Goal: Task Accomplishment & Management: Use online tool/utility

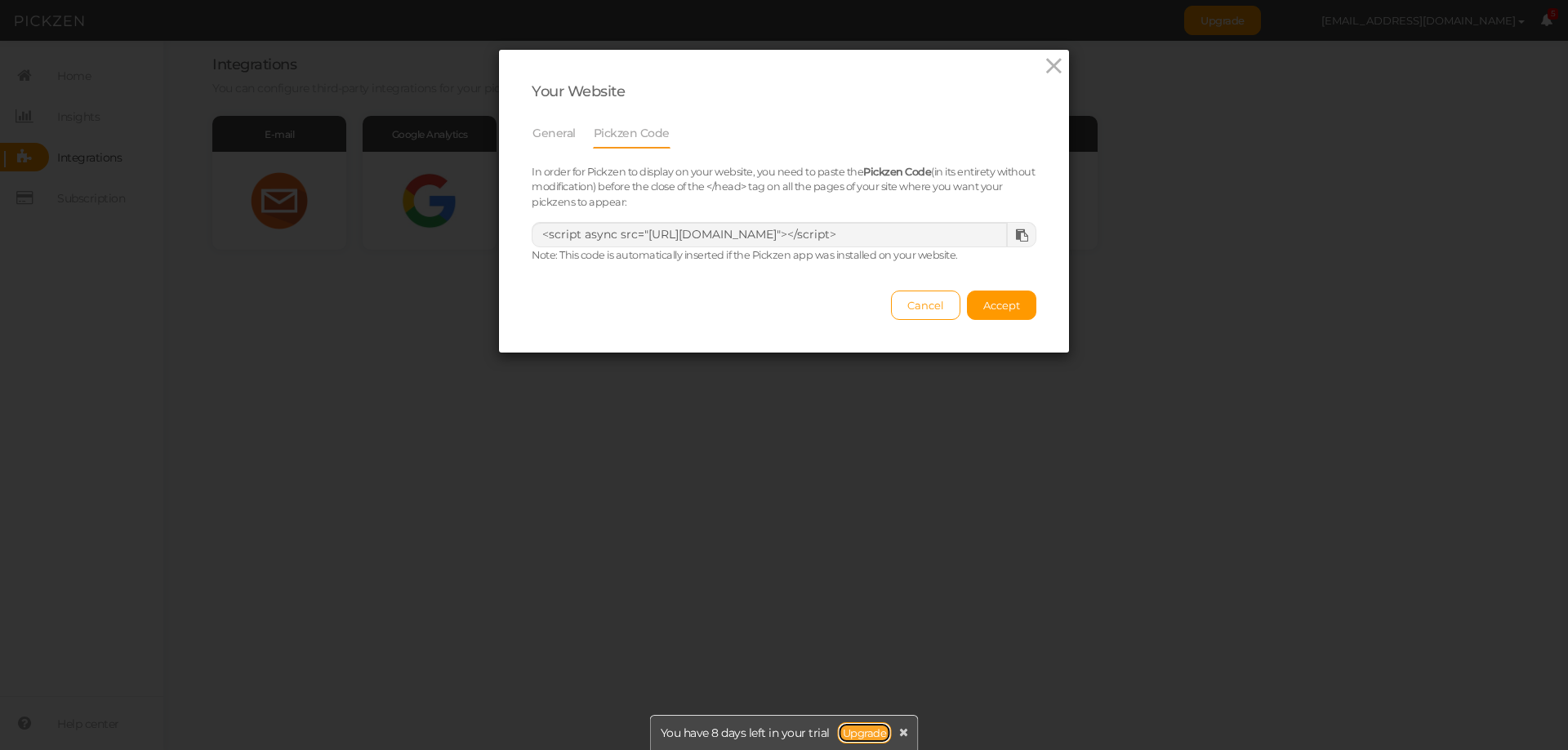
click at [855, 729] on link "Upgrade" at bounding box center [865, 734] width 54 height 21
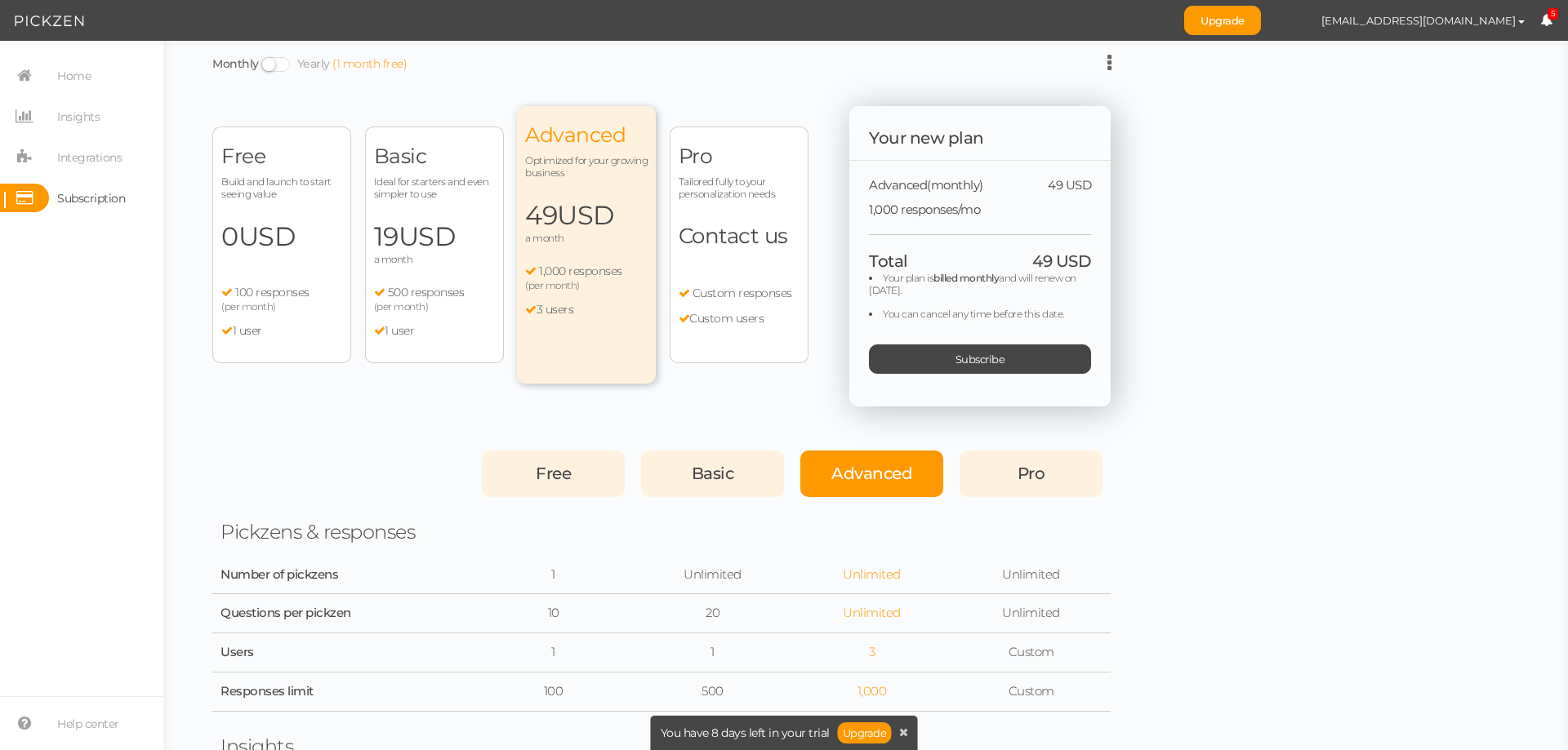
click at [256, 284] on div "Free Build and launch to start seeing value 0 USD a month 100 responses (per mo…" at bounding box center [281, 245] width 138 height 237
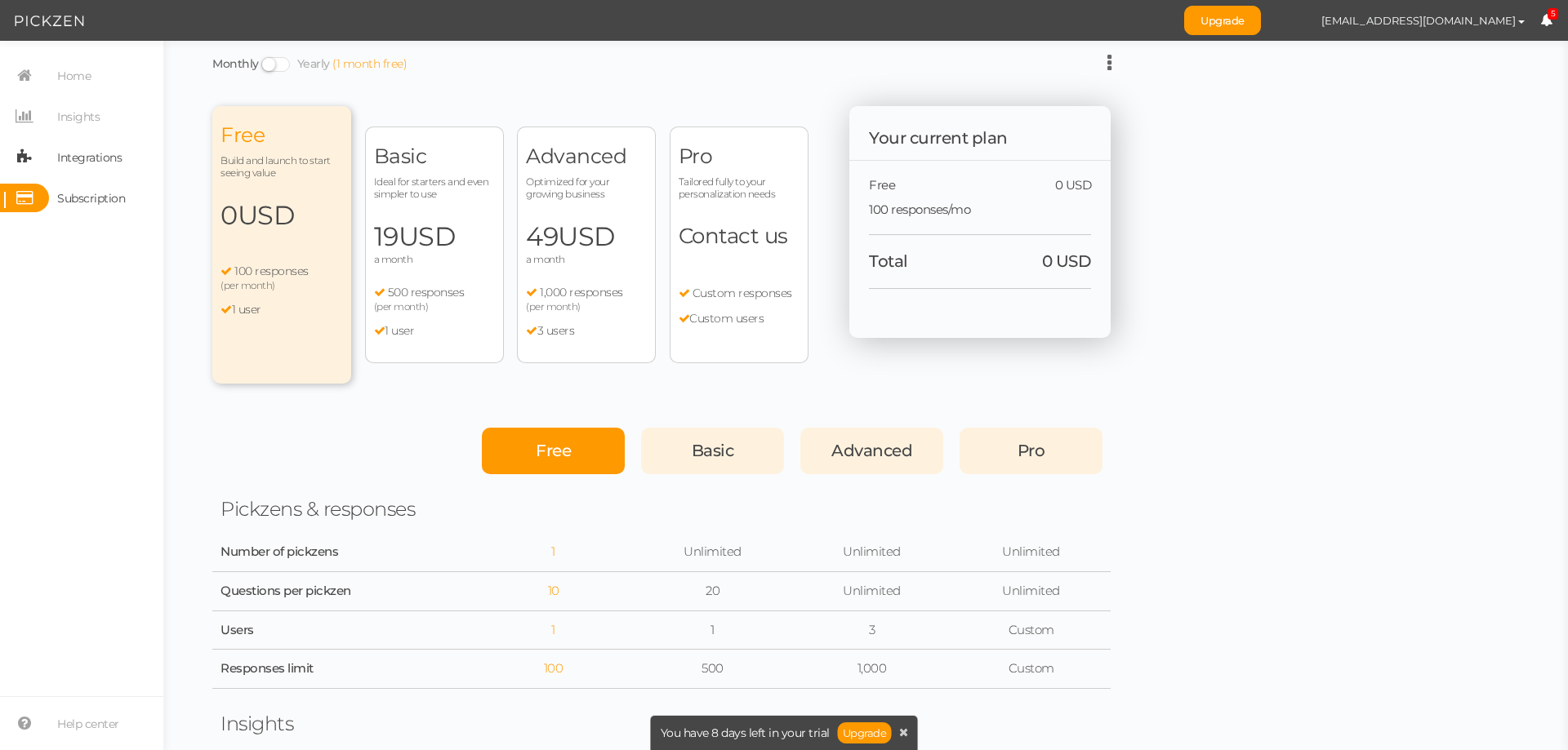
click at [86, 170] on span "Integrations" at bounding box center [89, 157] width 65 height 26
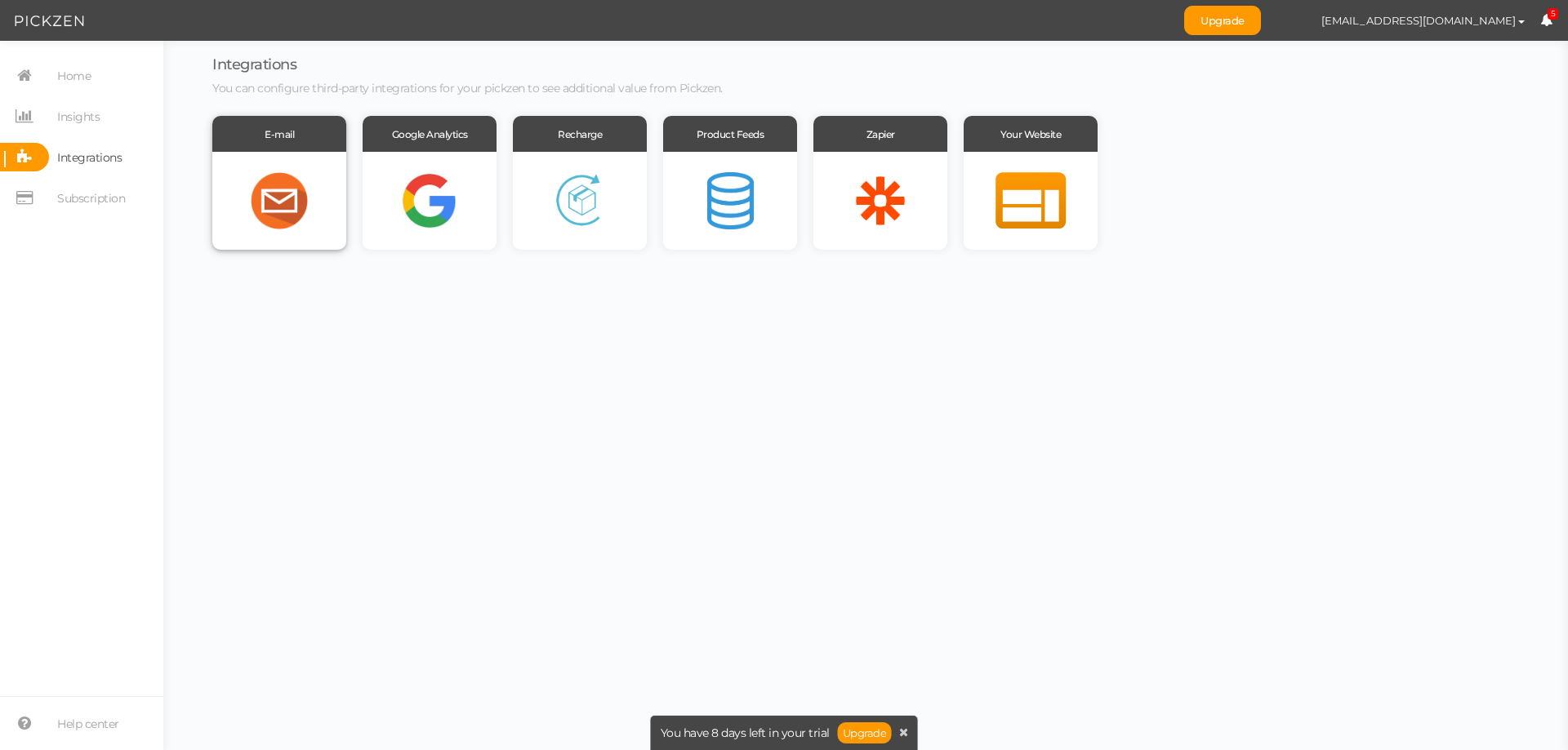
click at [278, 186] on div at bounding box center [279, 200] width 134 height 98
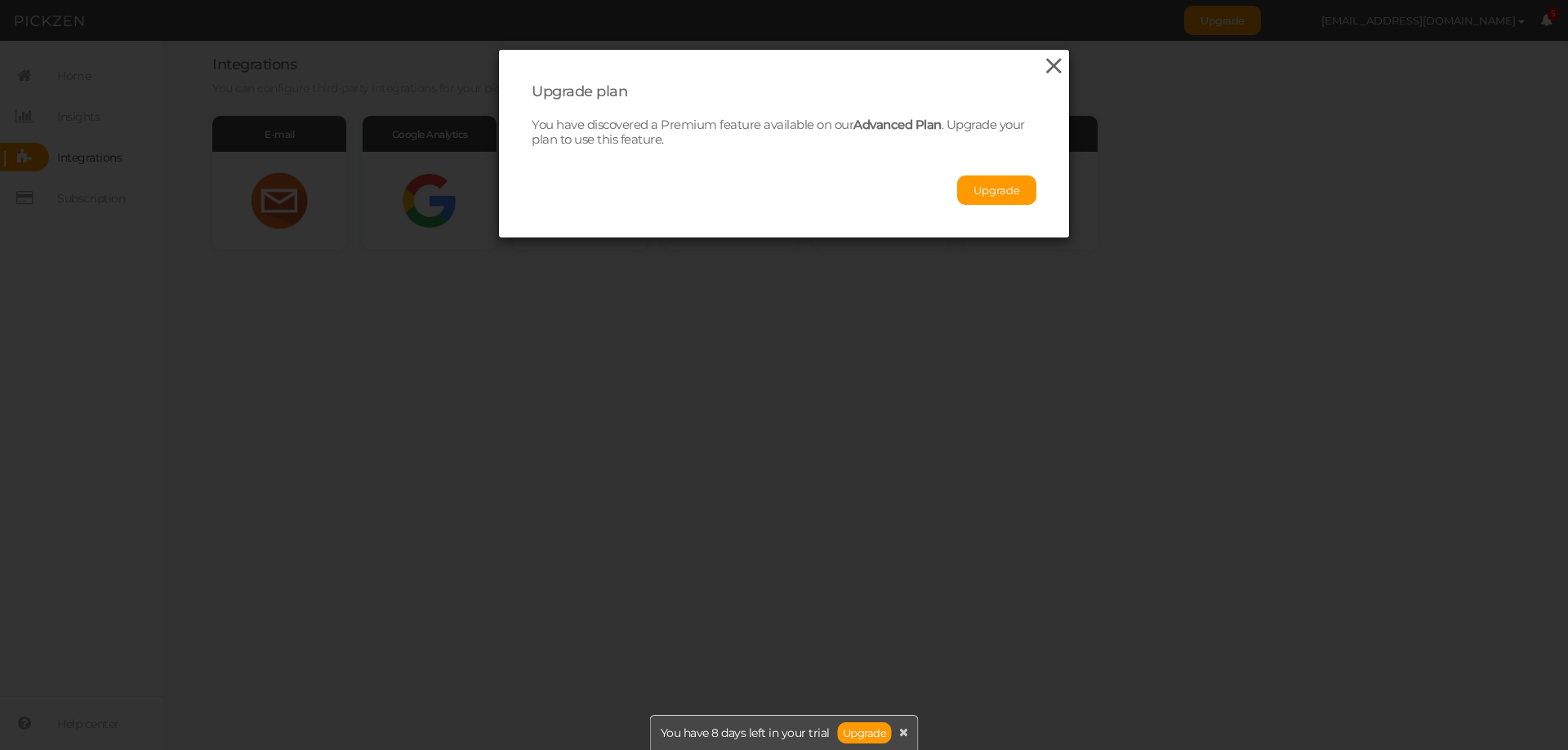
click at [1047, 65] on icon at bounding box center [1054, 66] width 23 height 24
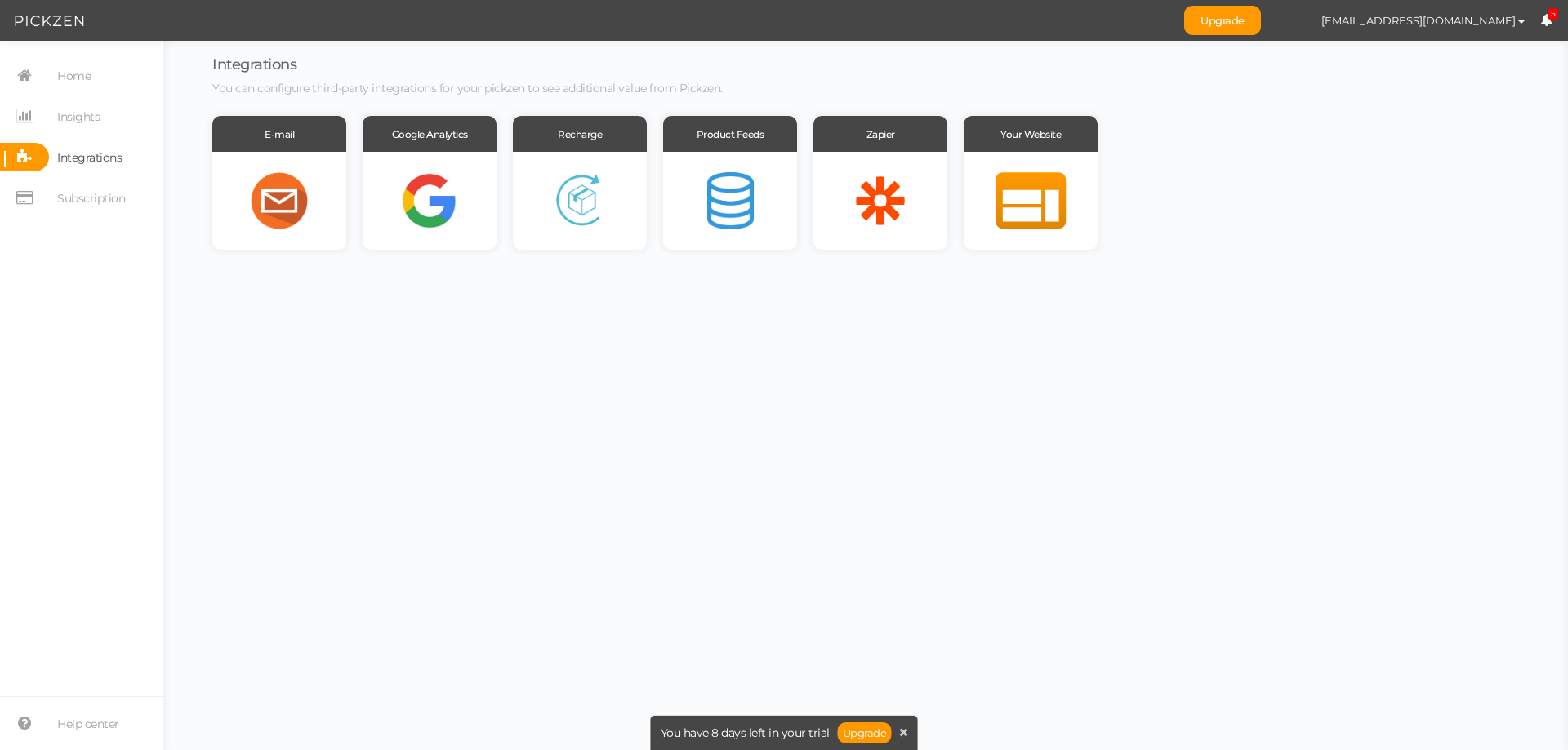
click at [1032, 154] on div at bounding box center [1031, 200] width 134 height 98
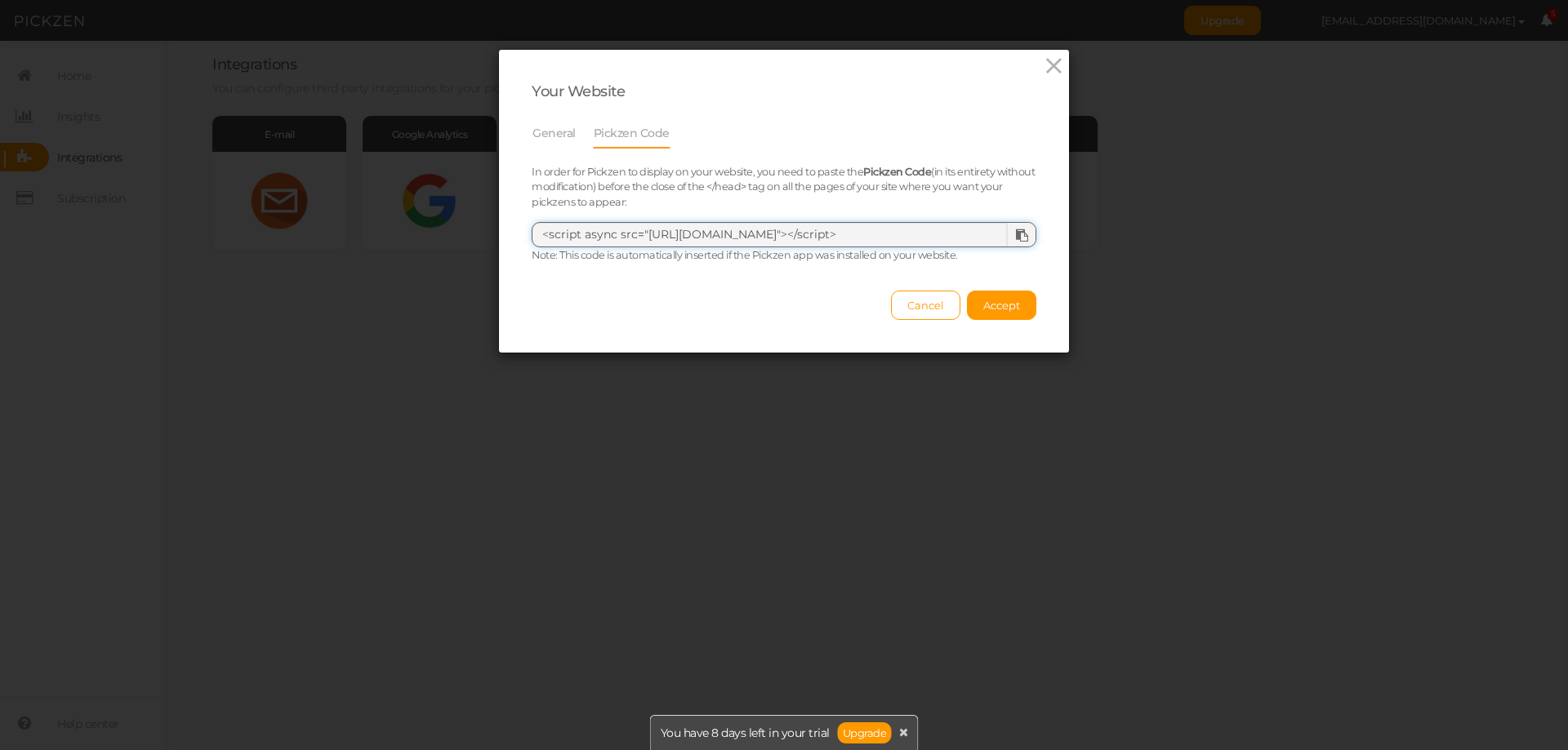
click at [750, 242] on textarea "<script async src="[URL][DOMAIN_NAME]"></script>" at bounding box center [783, 235] width 504 height 26
click at [1016, 238] on icon at bounding box center [1022, 235] width 13 height 13
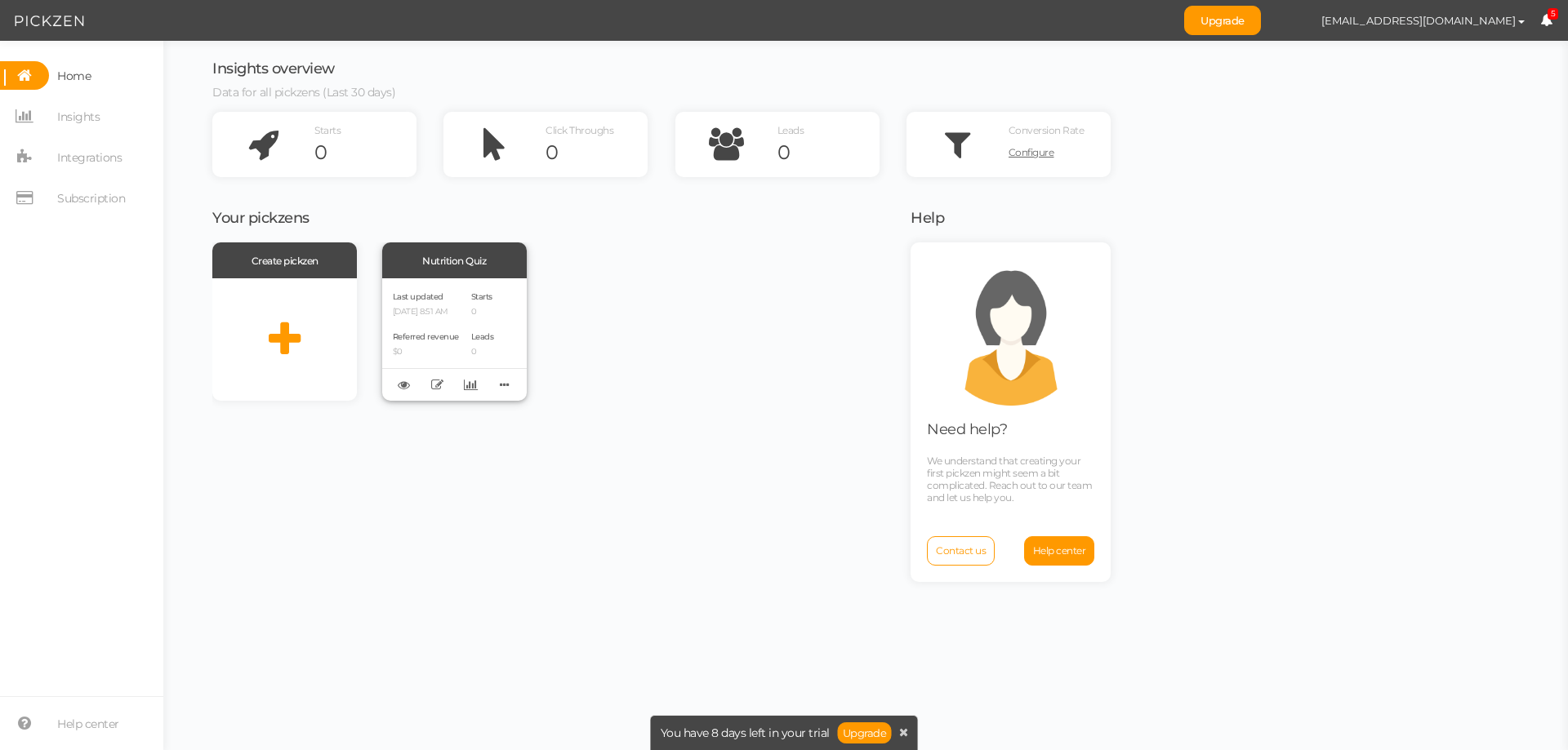
click at [437, 301] on span "Last updated" at bounding box center [418, 296] width 50 height 11
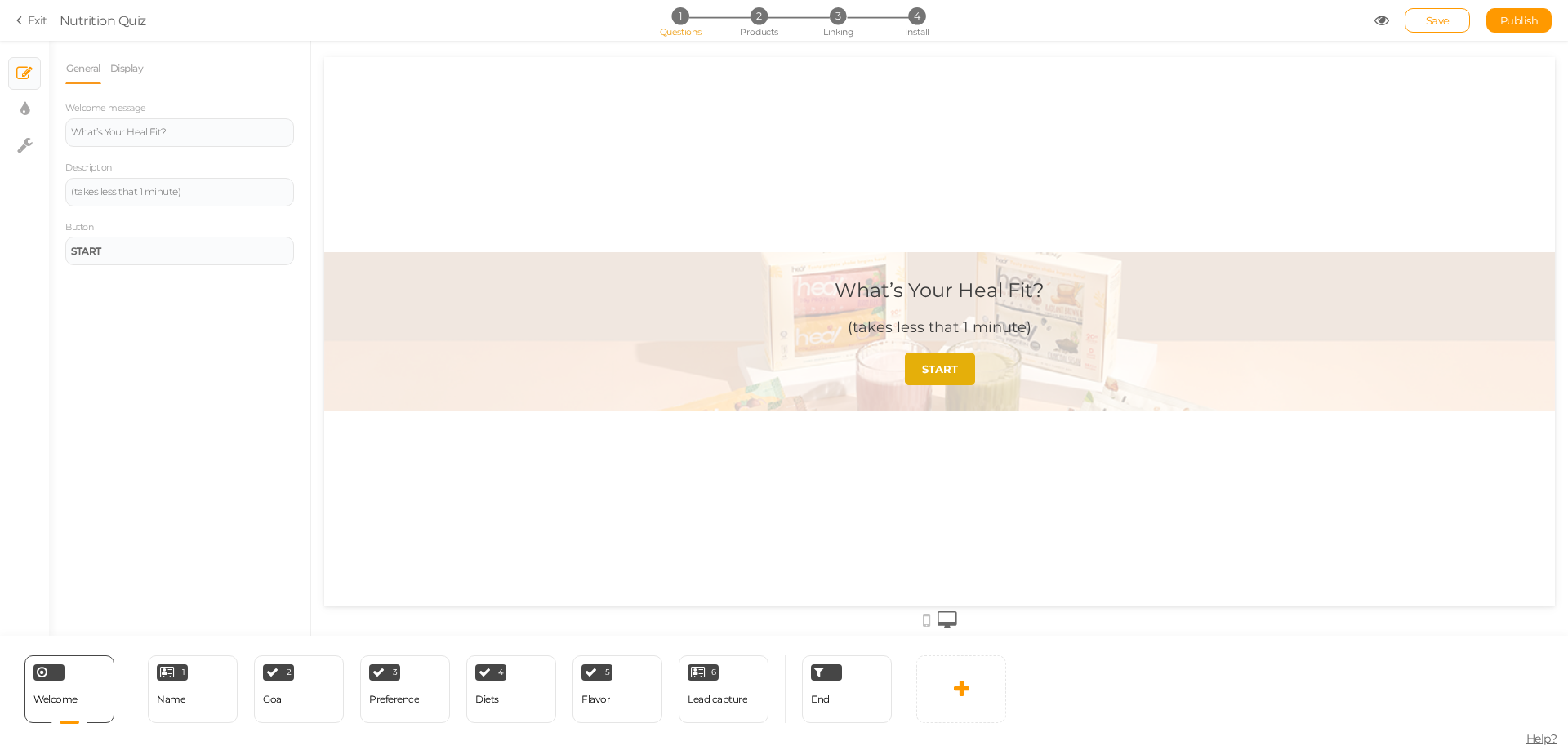
click at [912, 361] on link "START" at bounding box center [940, 370] width 71 height 33
click at [926, 622] on icon at bounding box center [926, 620] width 8 height 18
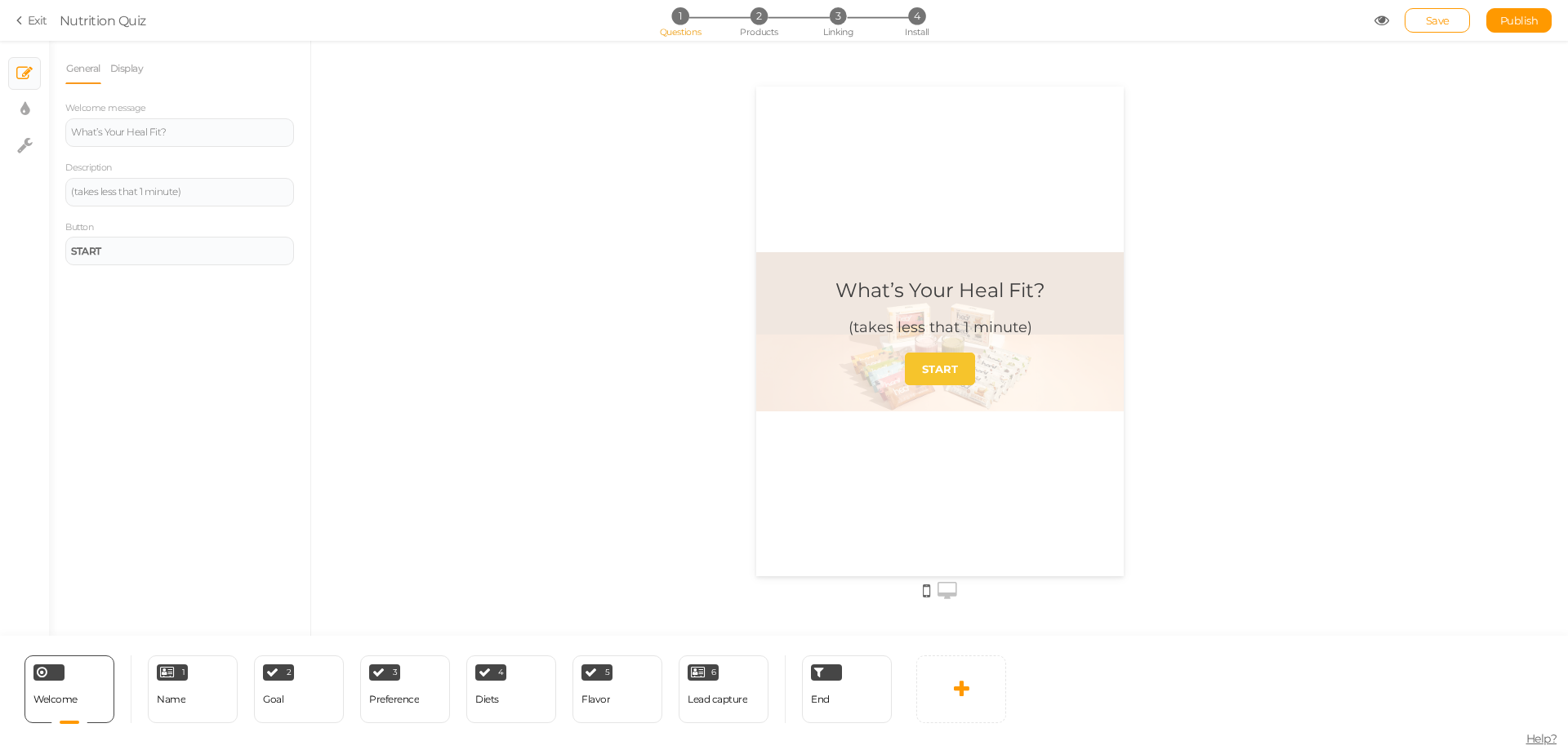
click at [944, 589] on icon at bounding box center [948, 591] width 19 height 18
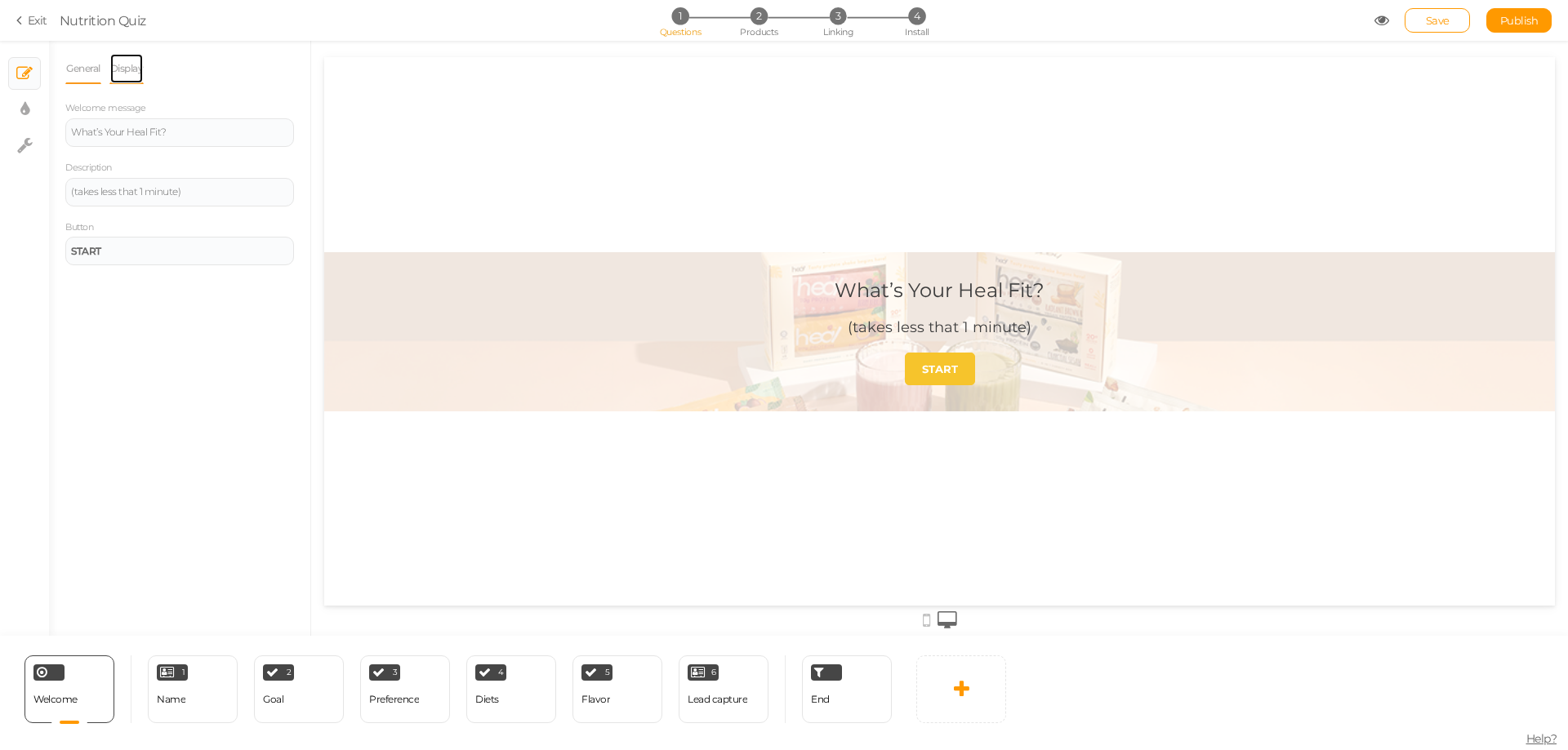
click at [136, 73] on link "Display" at bounding box center [127, 69] width 35 height 31
click at [272, 122] on span "Set" at bounding box center [281, 120] width 17 height 14
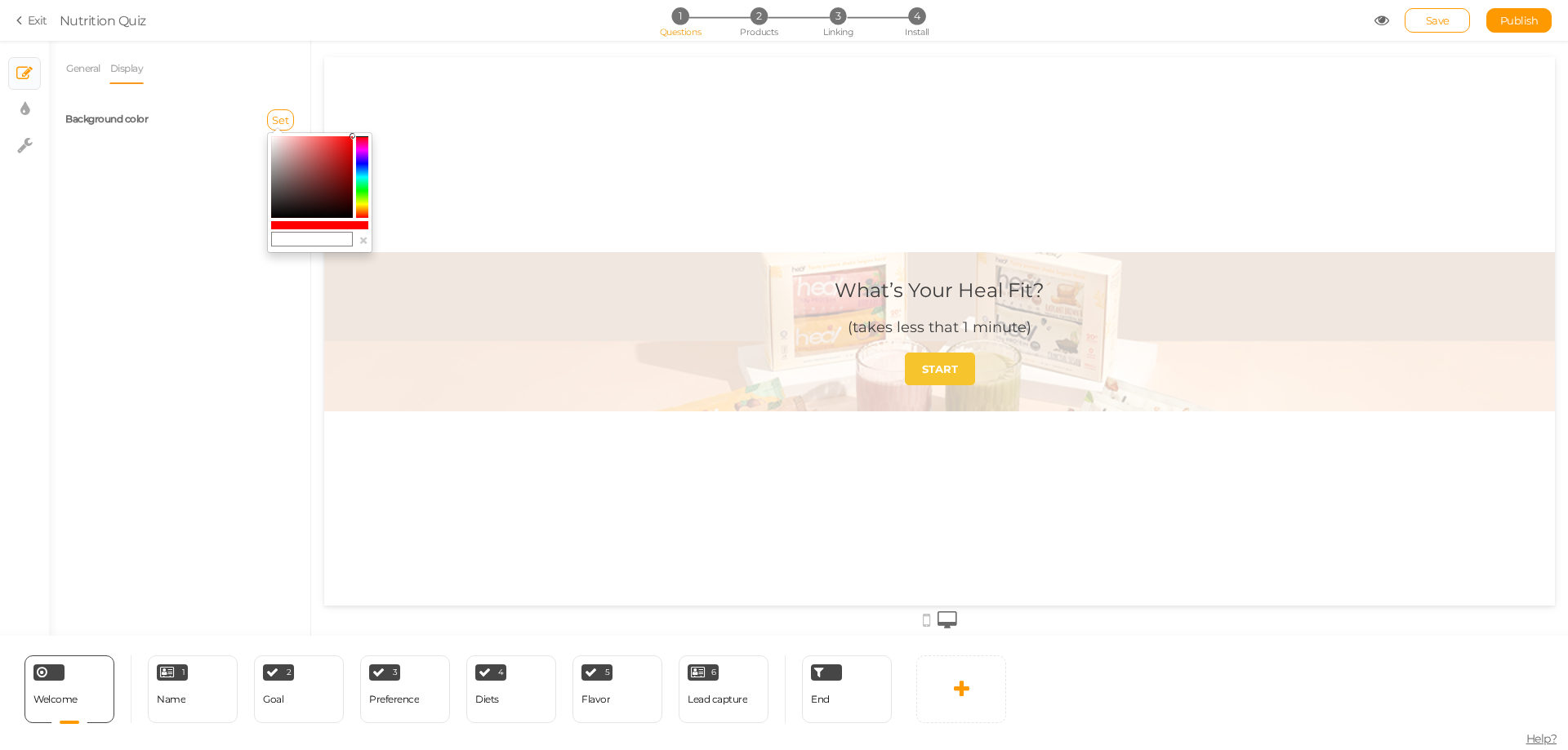
click at [161, 164] on div "General Display Welcome message What’s Your Heal Fit? Description (takes less t…" at bounding box center [180, 345] width 261 height 583
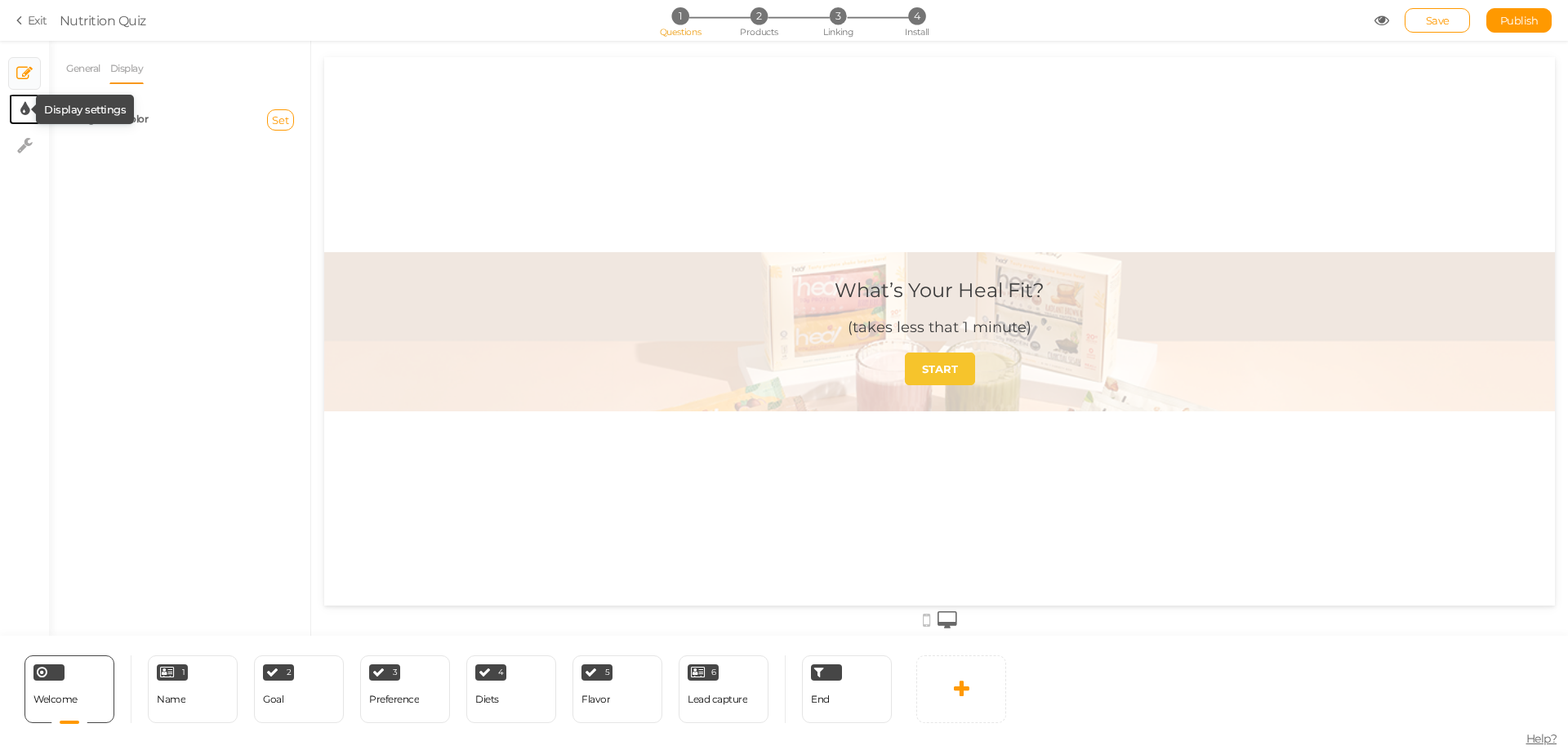
click at [21, 108] on icon at bounding box center [24, 109] width 9 height 16
select select "2"
select select "montserrat"
select select "fade"
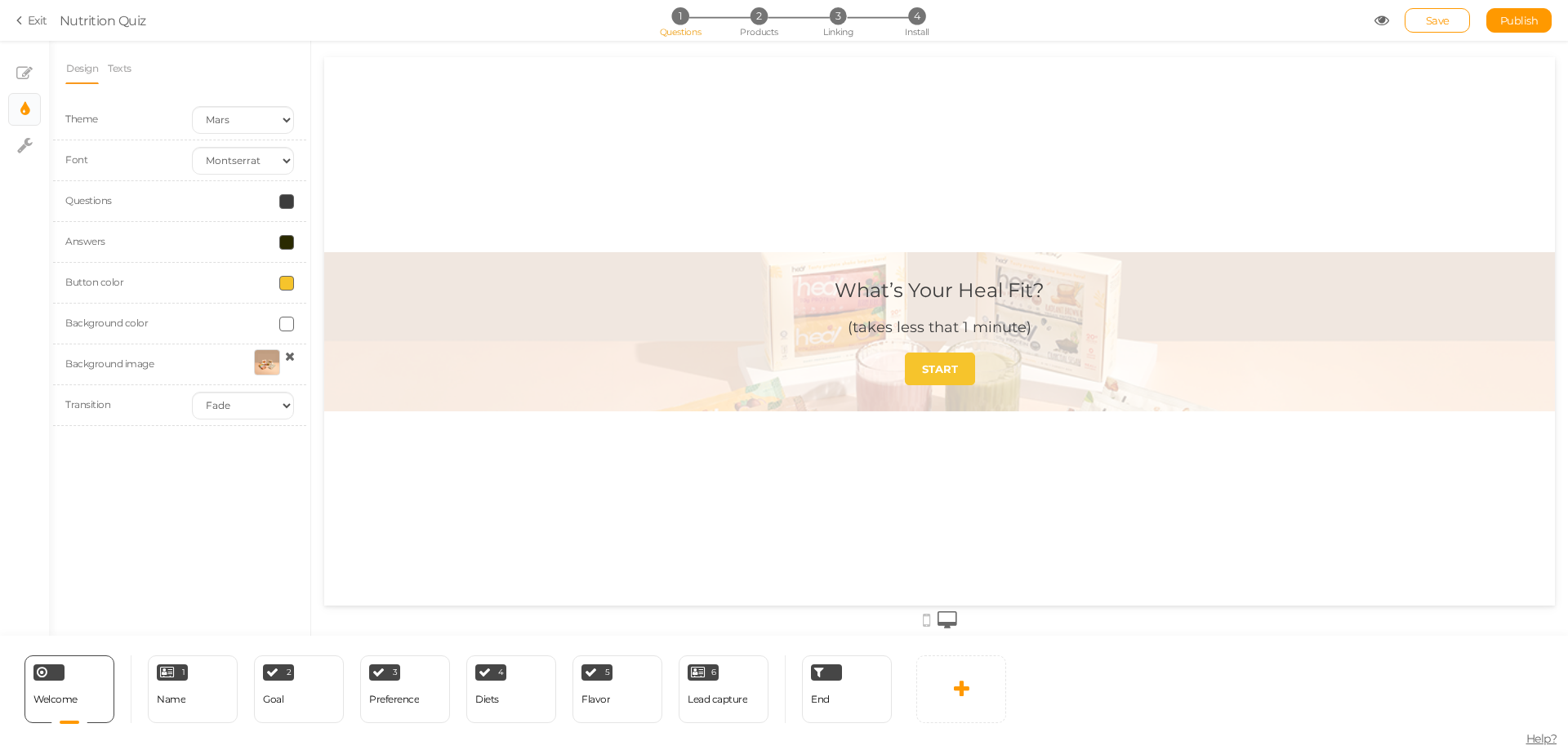
click at [270, 368] on div at bounding box center [266, 362] width 26 height 26
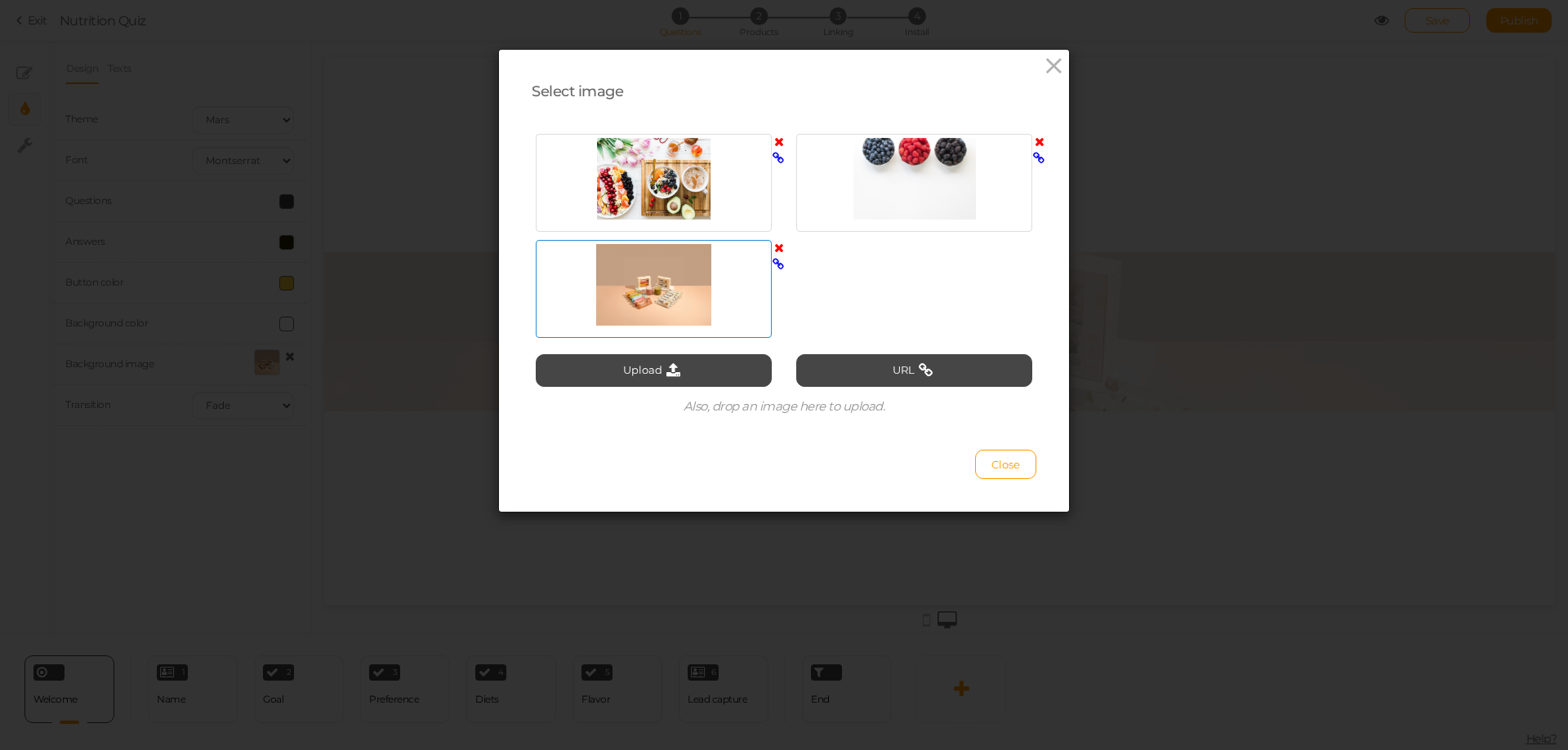
click at [1035, 144] on icon at bounding box center [1040, 141] width 10 height 13
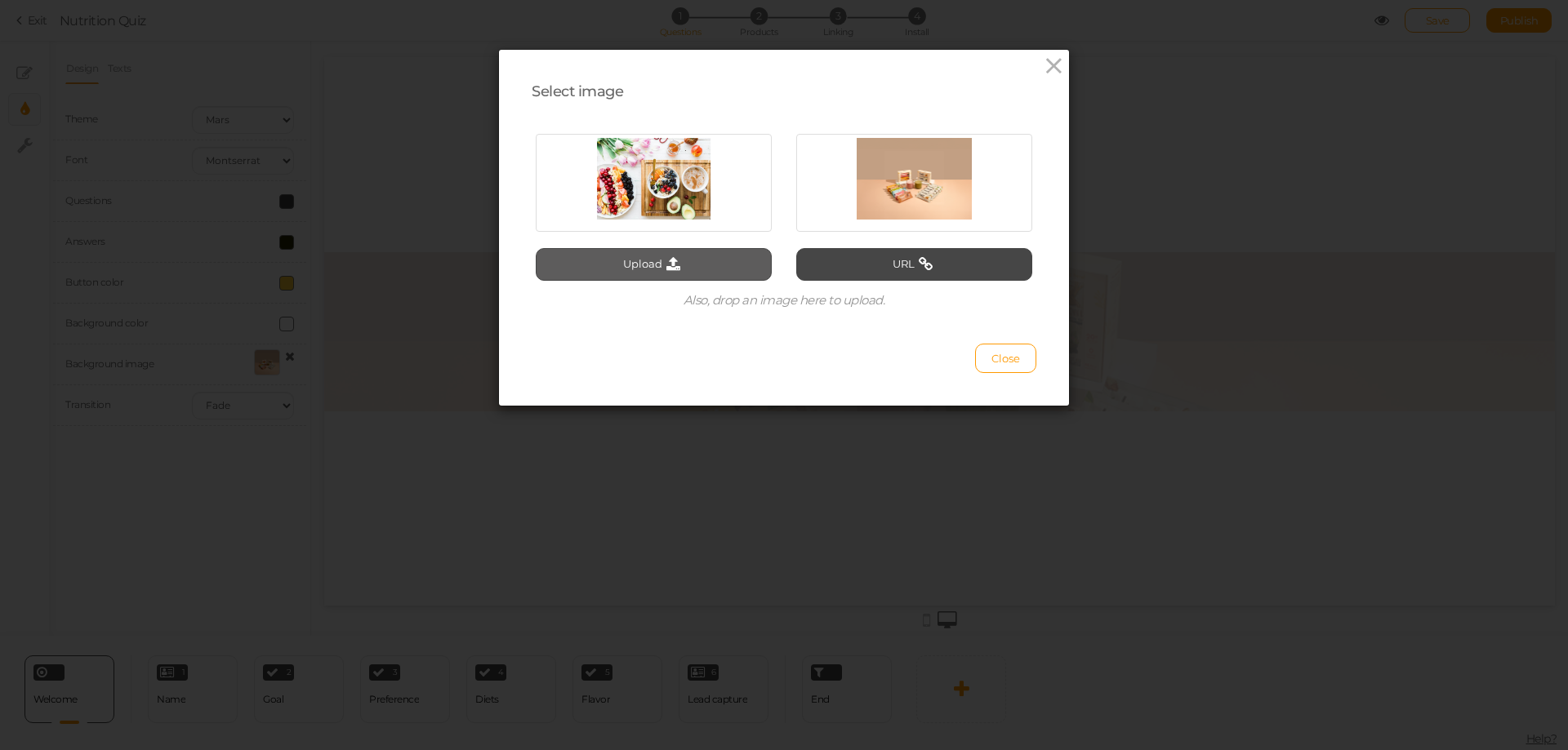
click at [681, 266] on button "Upload" at bounding box center [654, 265] width 236 height 33
click at [641, 265] on button "Upload" at bounding box center [654, 265] width 236 height 33
type input "C:\fakepath\Gemini_Generated_Image_x2ngvcx2ngvcx2ng.png"
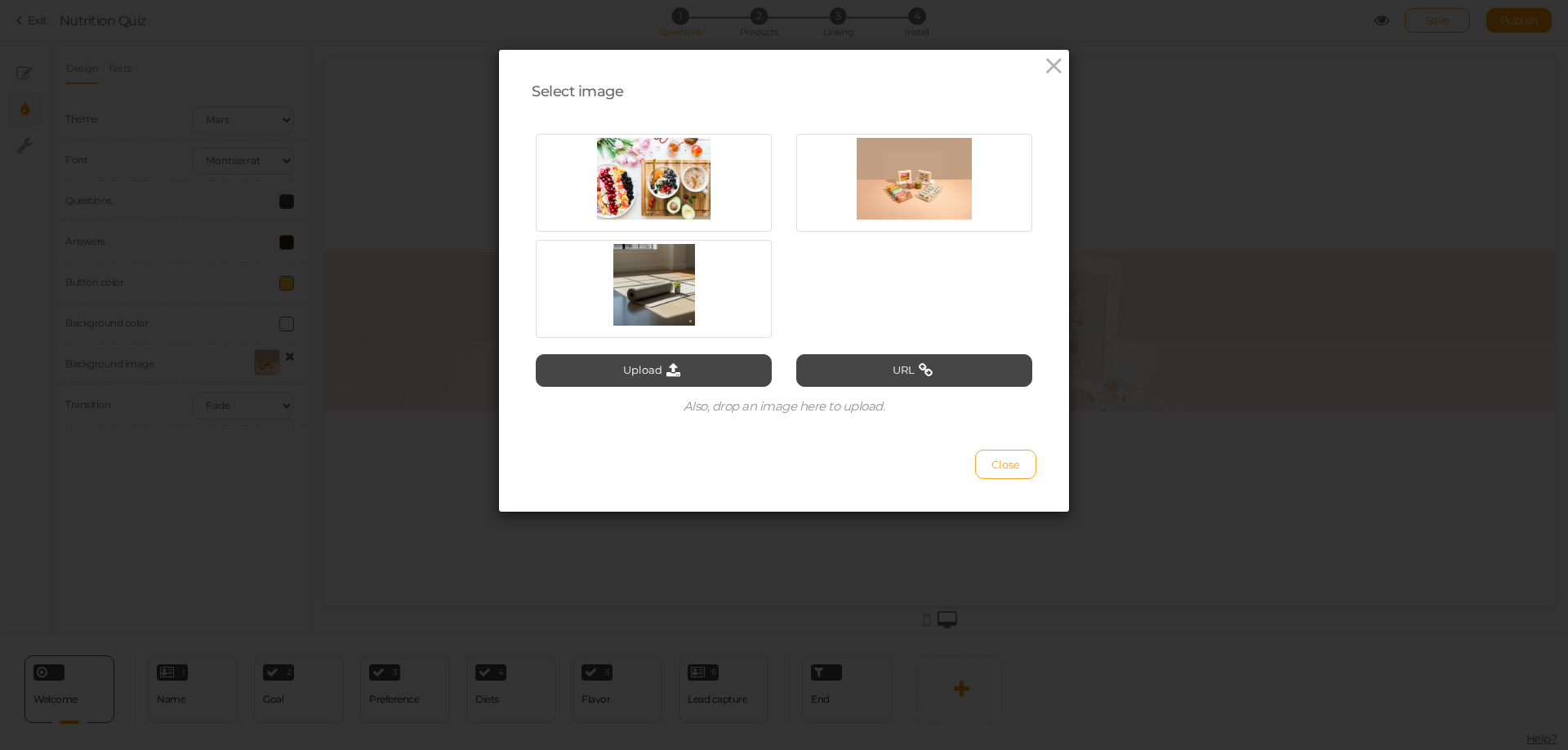
click at [1000, 464] on span "Close" at bounding box center [1006, 465] width 29 height 14
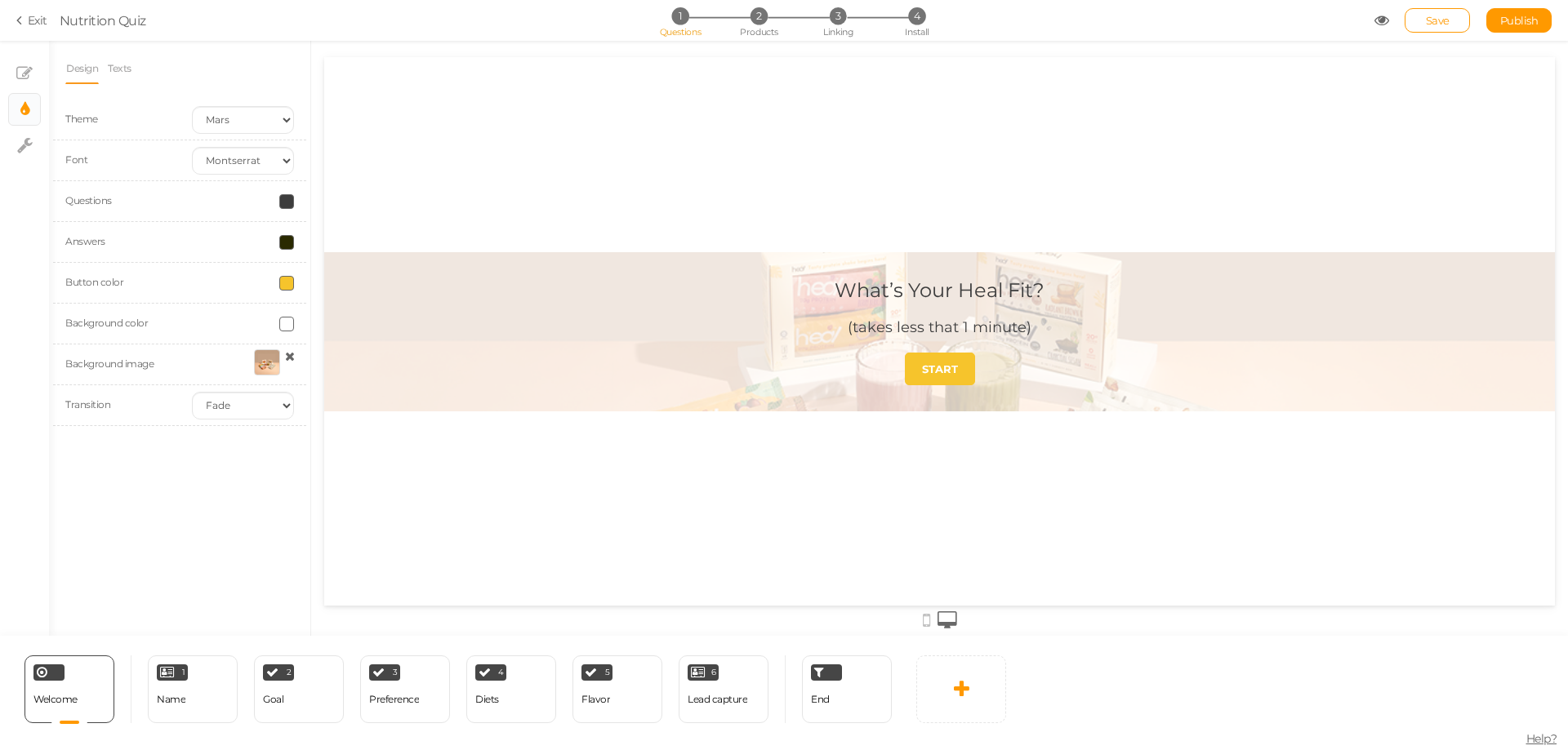
click at [261, 359] on div at bounding box center [266, 362] width 26 height 26
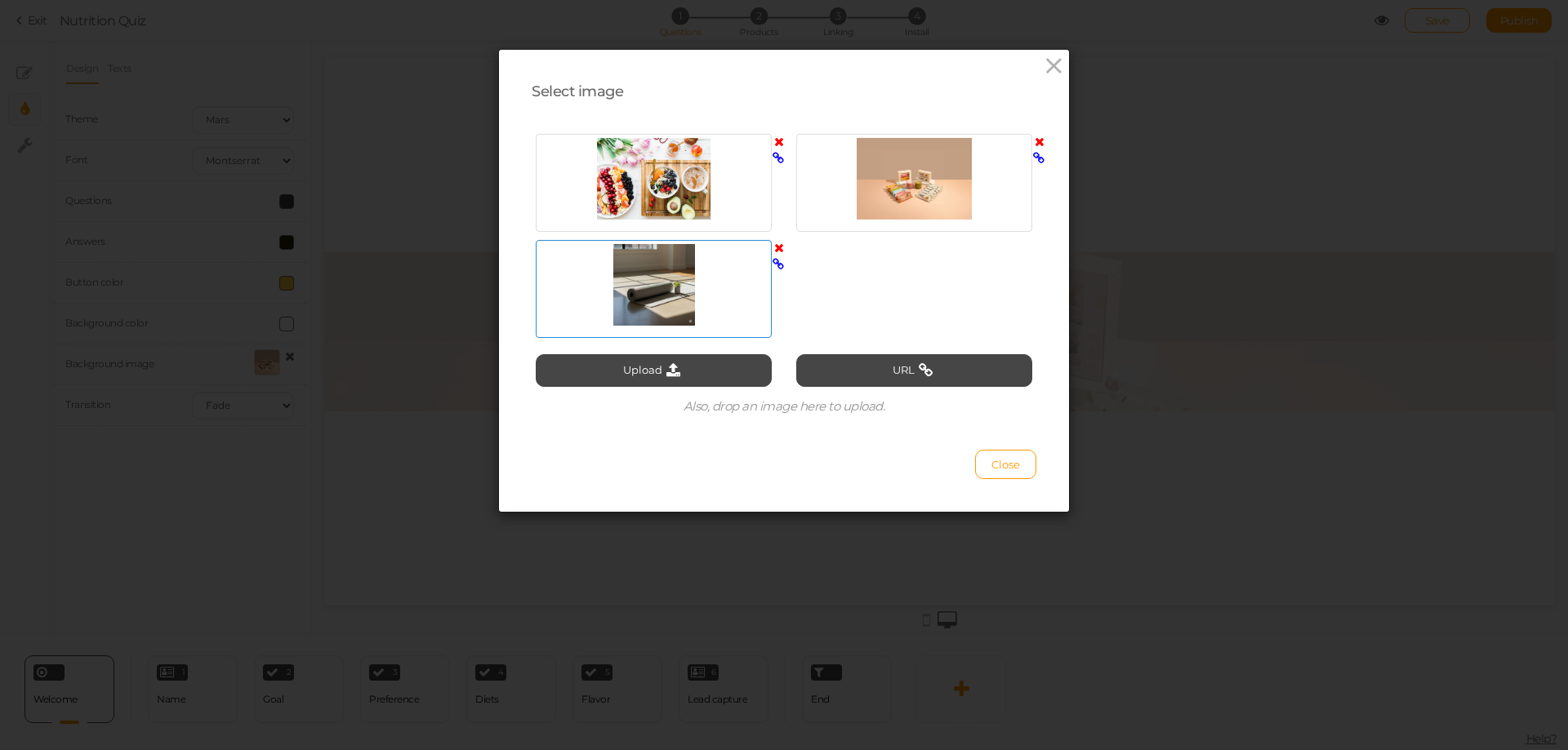
click at [623, 305] on div at bounding box center [653, 285] width 227 height 81
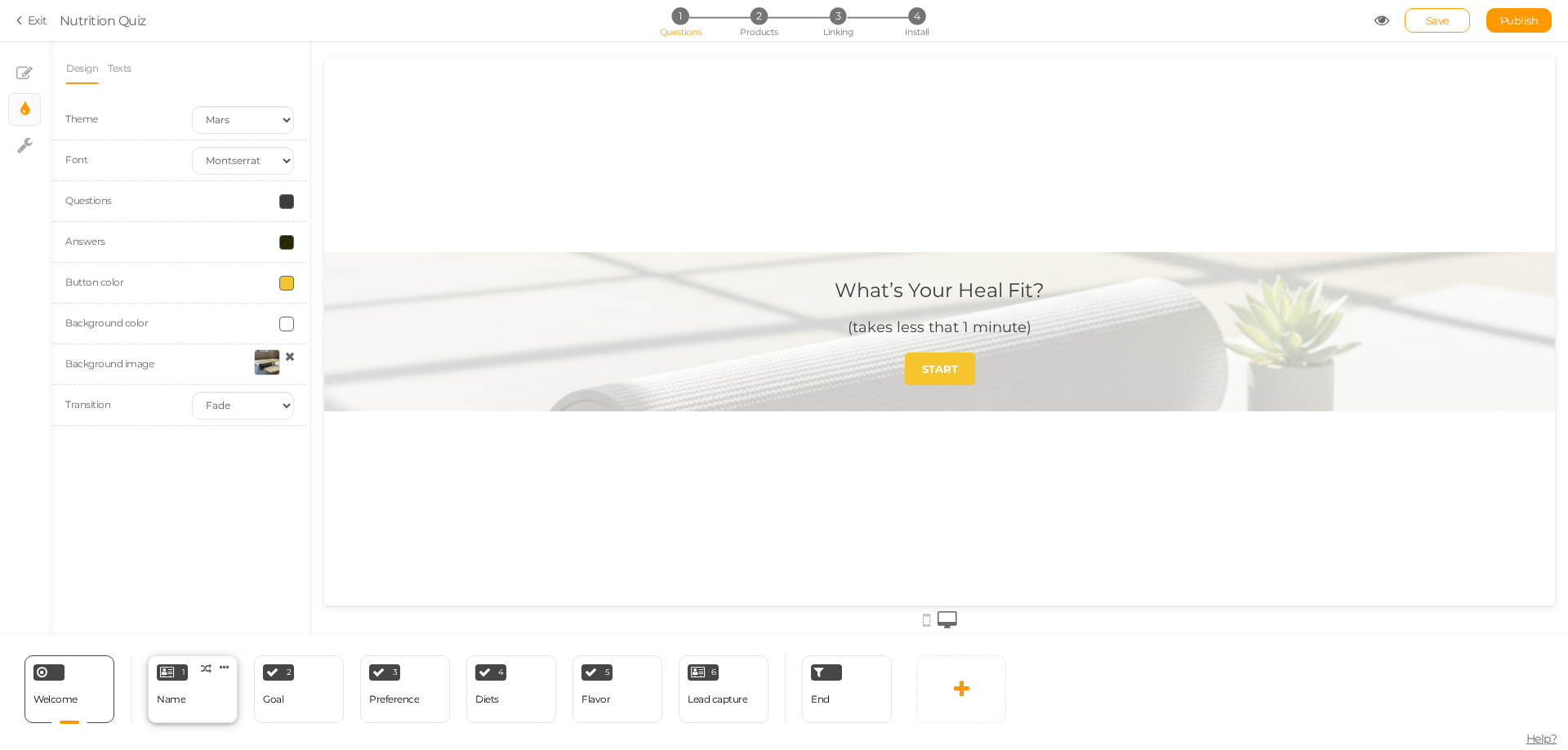
click at [193, 680] on div "1 Name × Define the conditions to show this slide. Clone Change type Delete" at bounding box center [193, 690] width 90 height 68
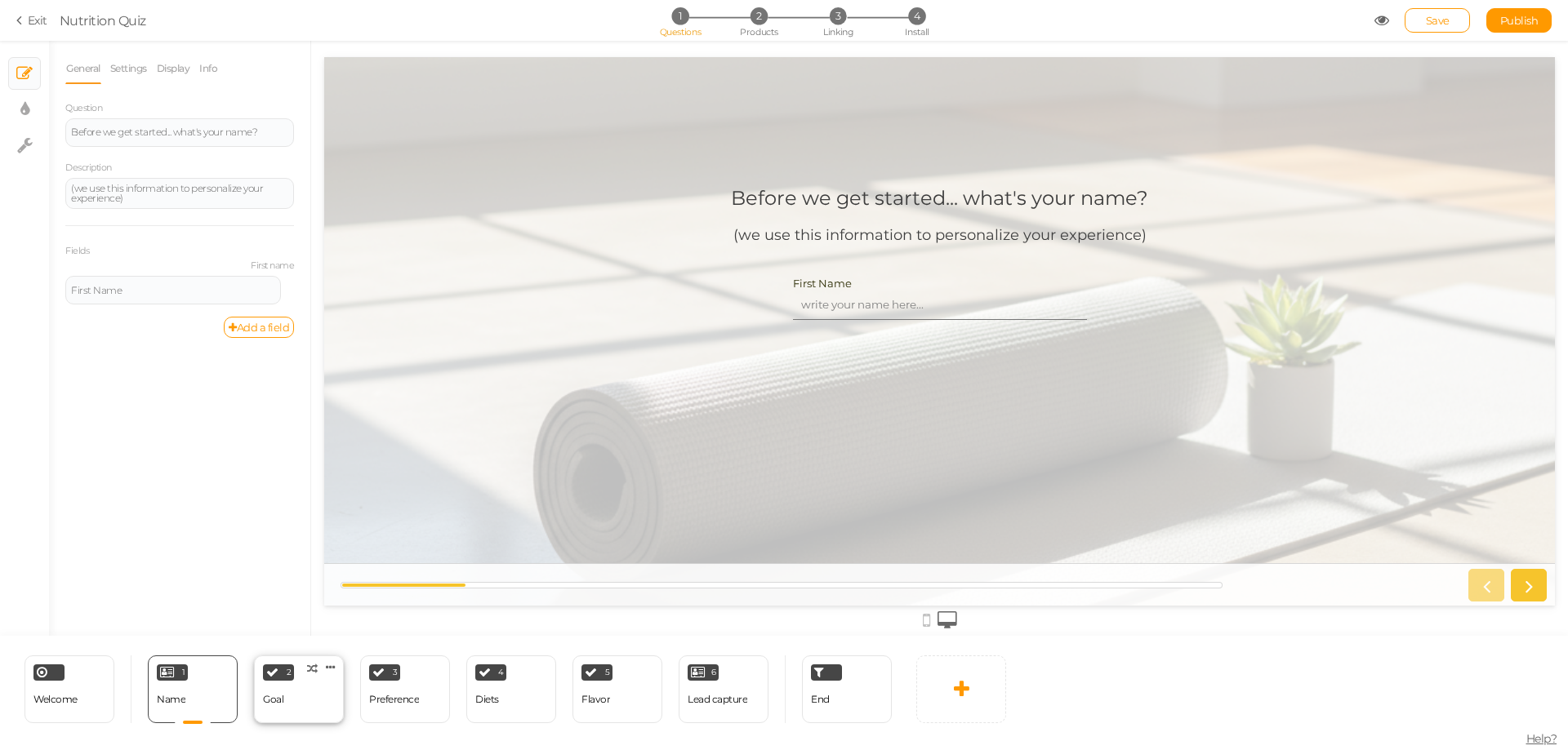
click at [323, 705] on div "2 Goal × Define the conditions to show this slide. Clone Change type Delete" at bounding box center [298, 690] width 90 height 68
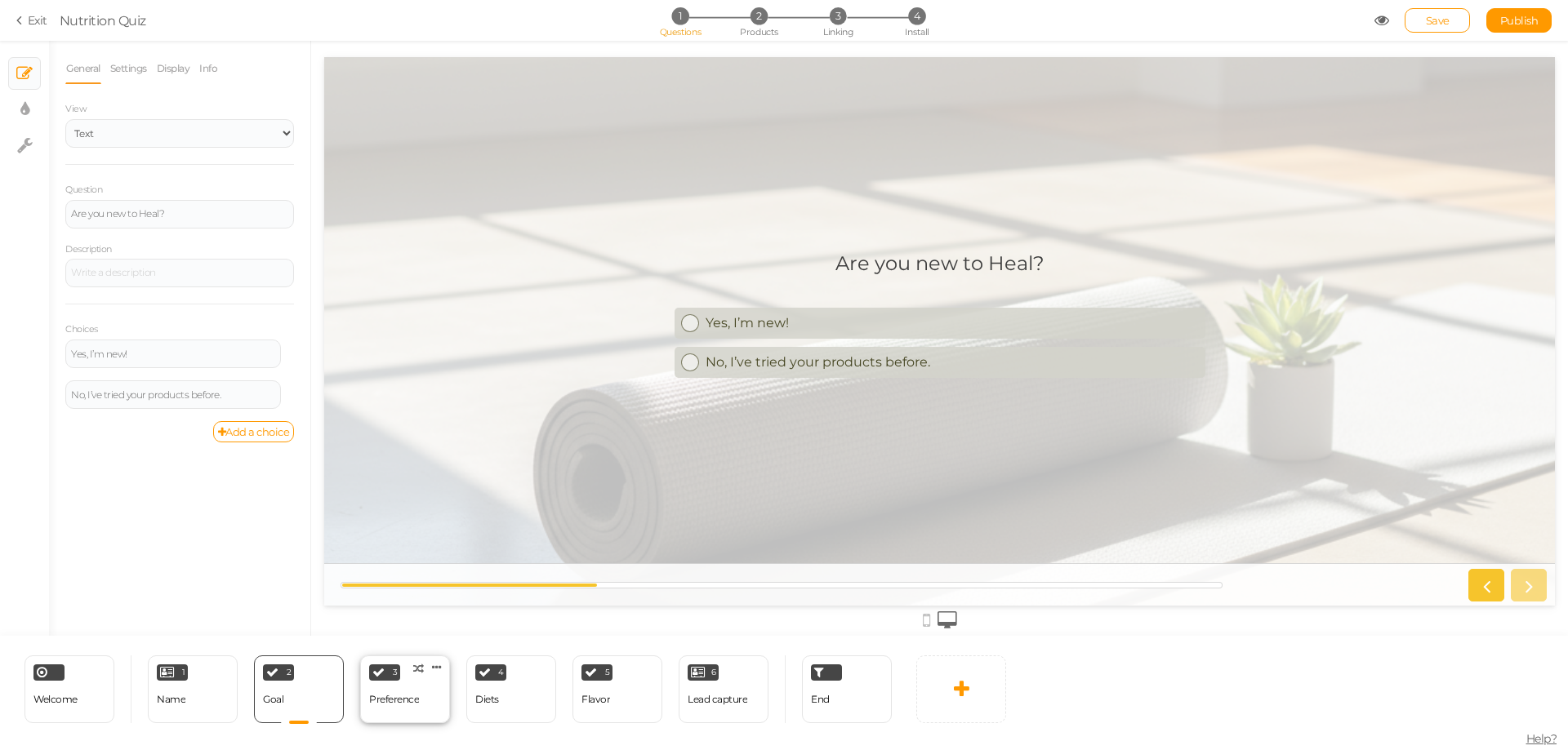
drag, startPoint x: 391, startPoint y: 699, endPoint x: 401, endPoint y: 699, distance: 10.0
click at [392, 699] on div "Preference" at bounding box center [393, 700] width 49 height 12
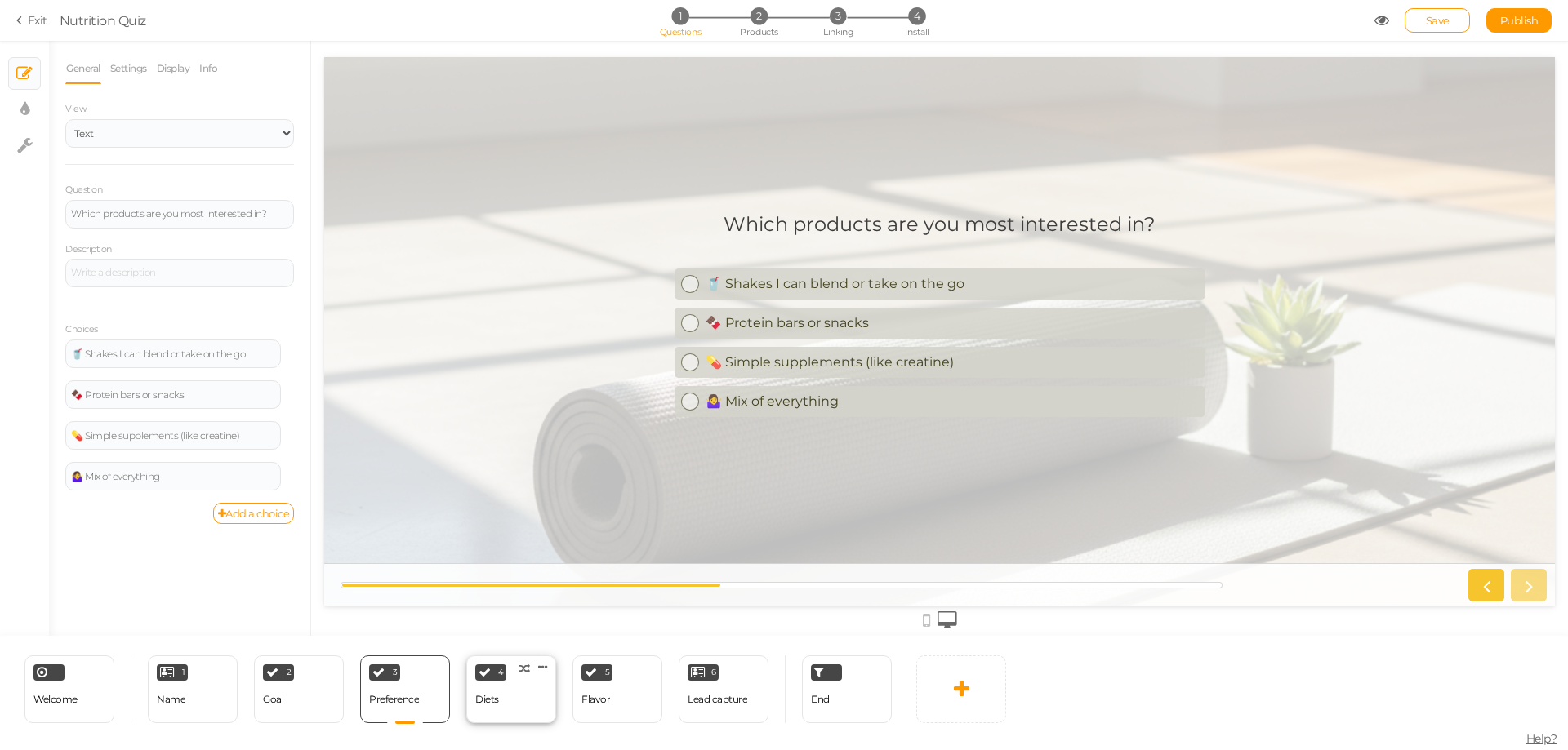
click at [492, 694] on div "Diets" at bounding box center [487, 700] width 23 height 12
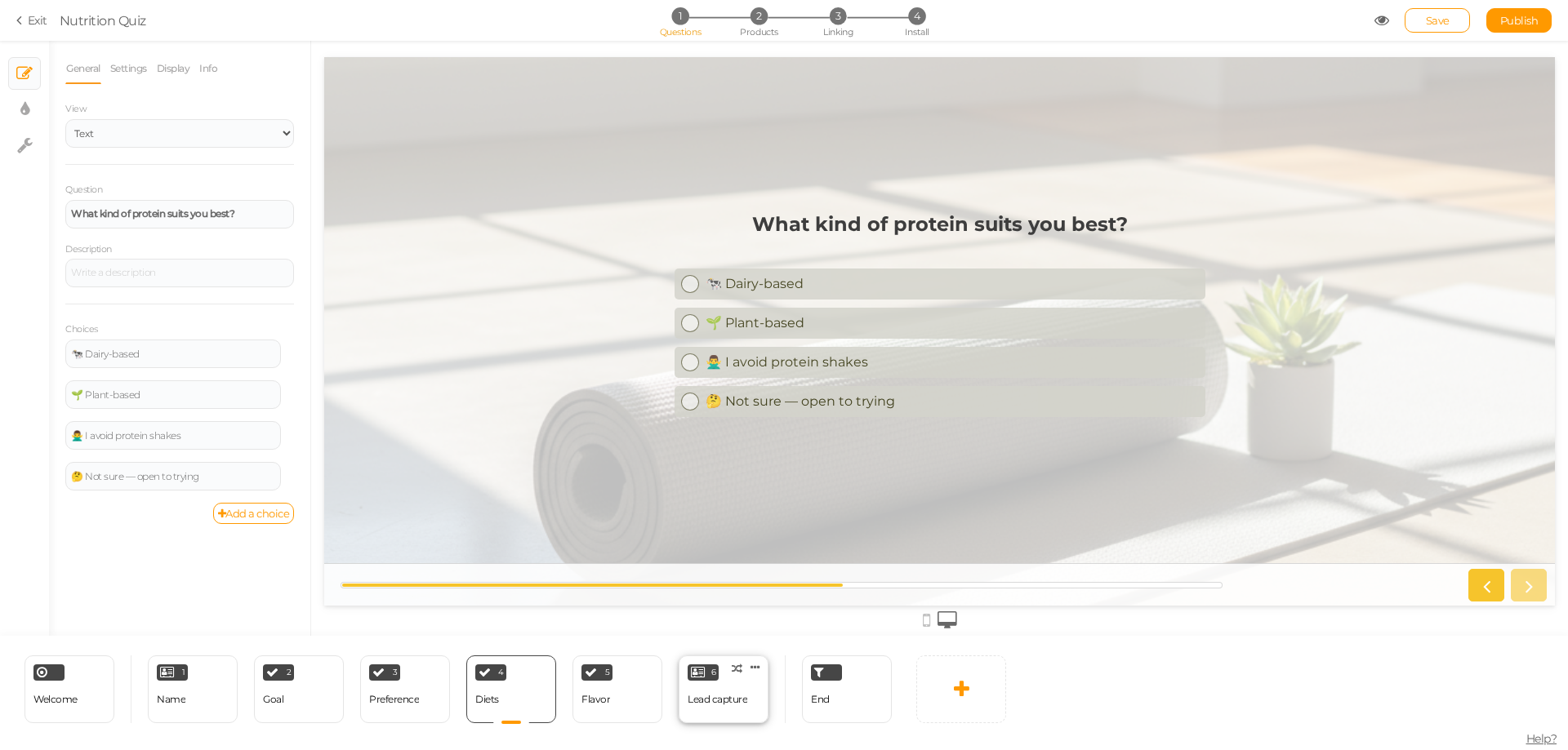
drag, startPoint x: 577, startPoint y: 688, endPoint x: 704, endPoint y: 694, distance: 127.1
click at [578, 688] on div "5 Flavor × Define the conditions to show this slide. Clone Change type Delete" at bounding box center [617, 690] width 90 height 68
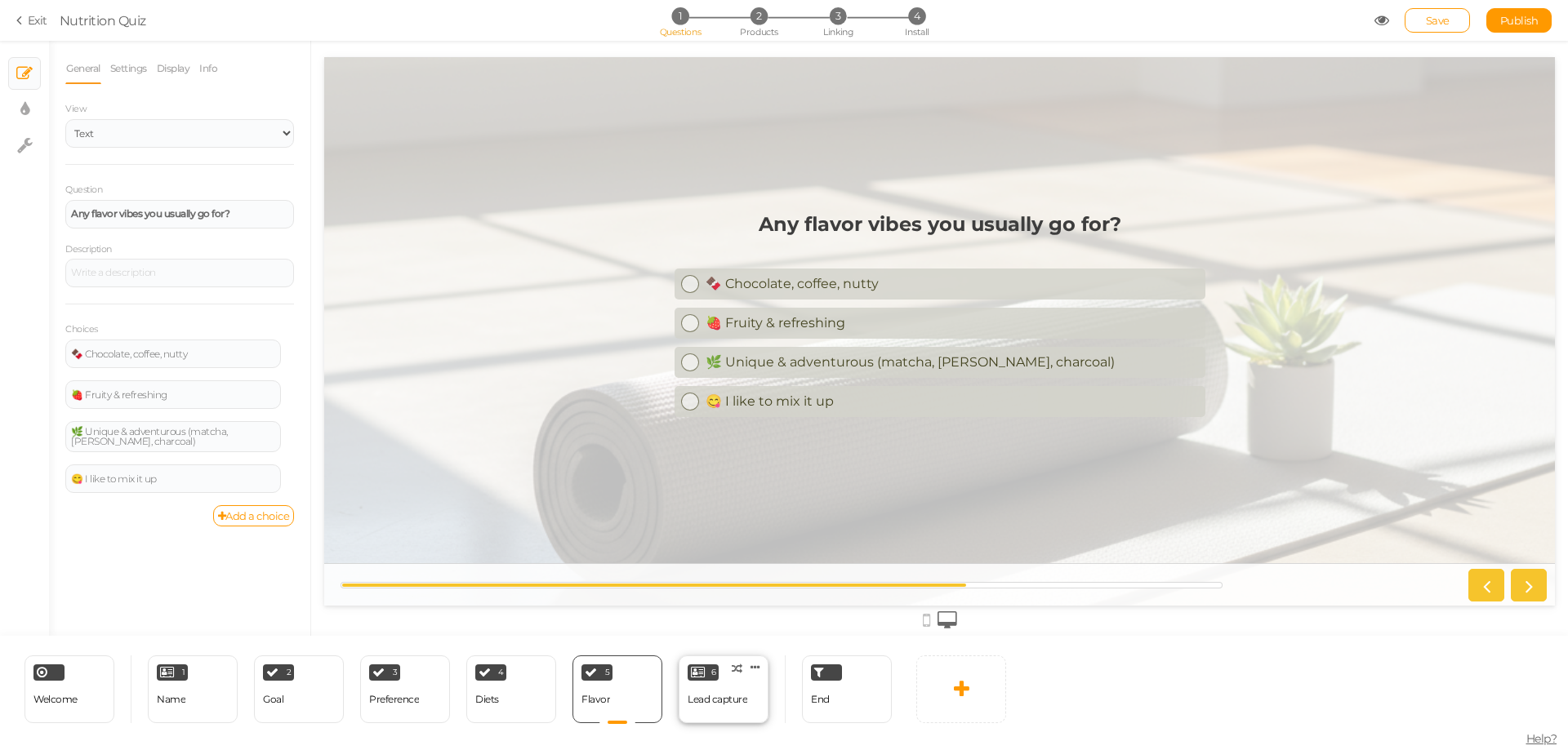
click at [708, 694] on div "Lead capture" at bounding box center [717, 700] width 60 height 12
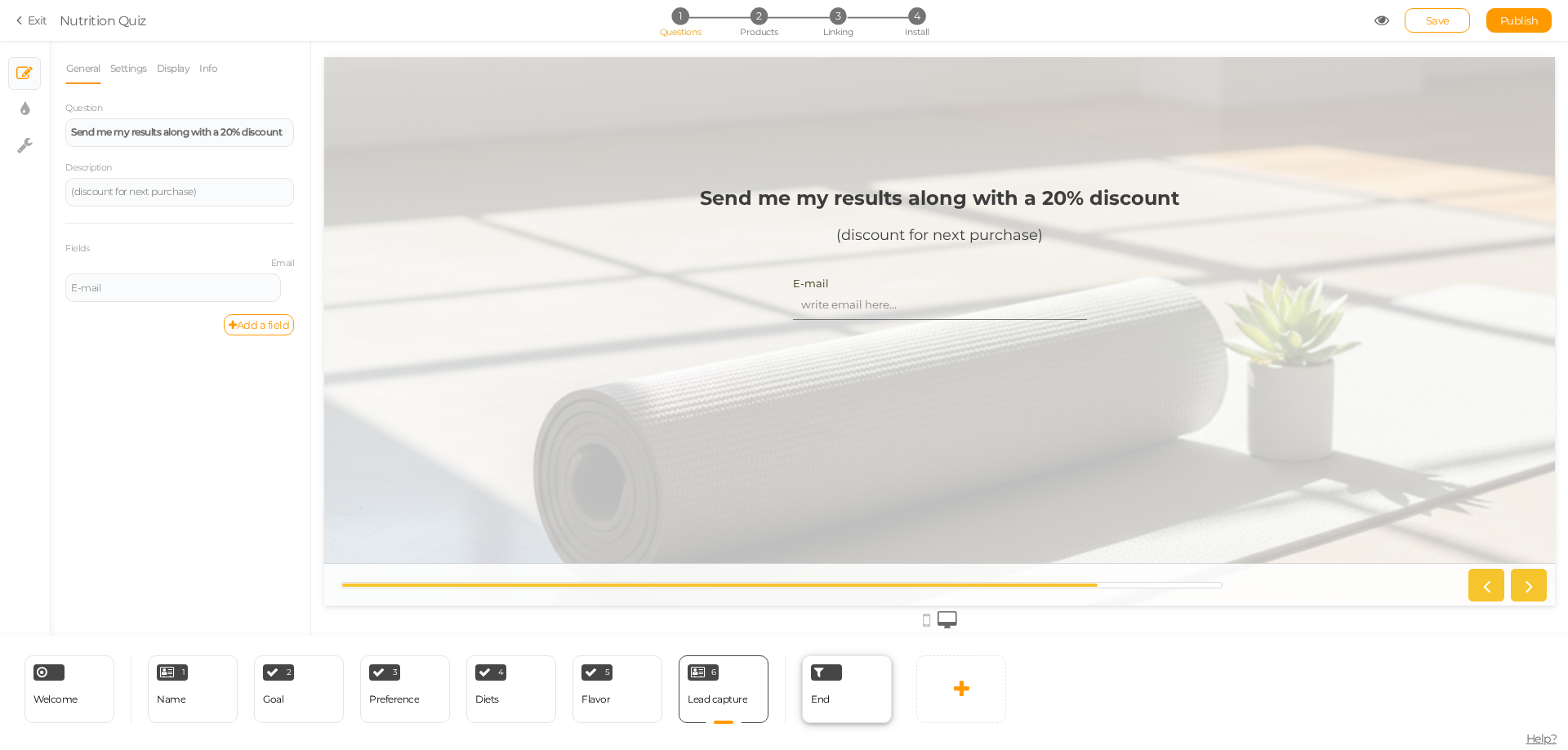
click at [827, 703] on span "End" at bounding box center [820, 699] width 18 height 13
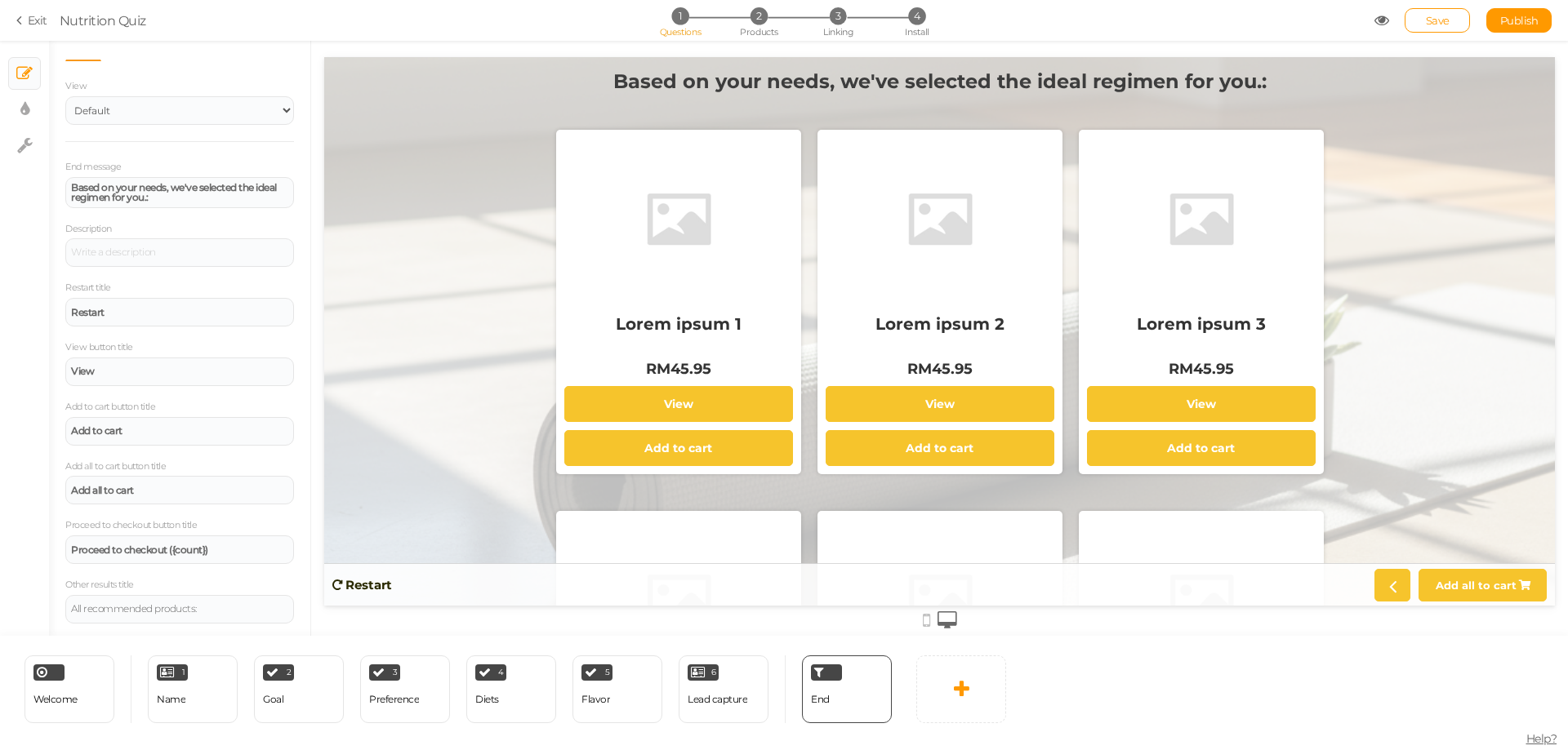
click at [929, 619] on icon at bounding box center [926, 620] width 8 height 18
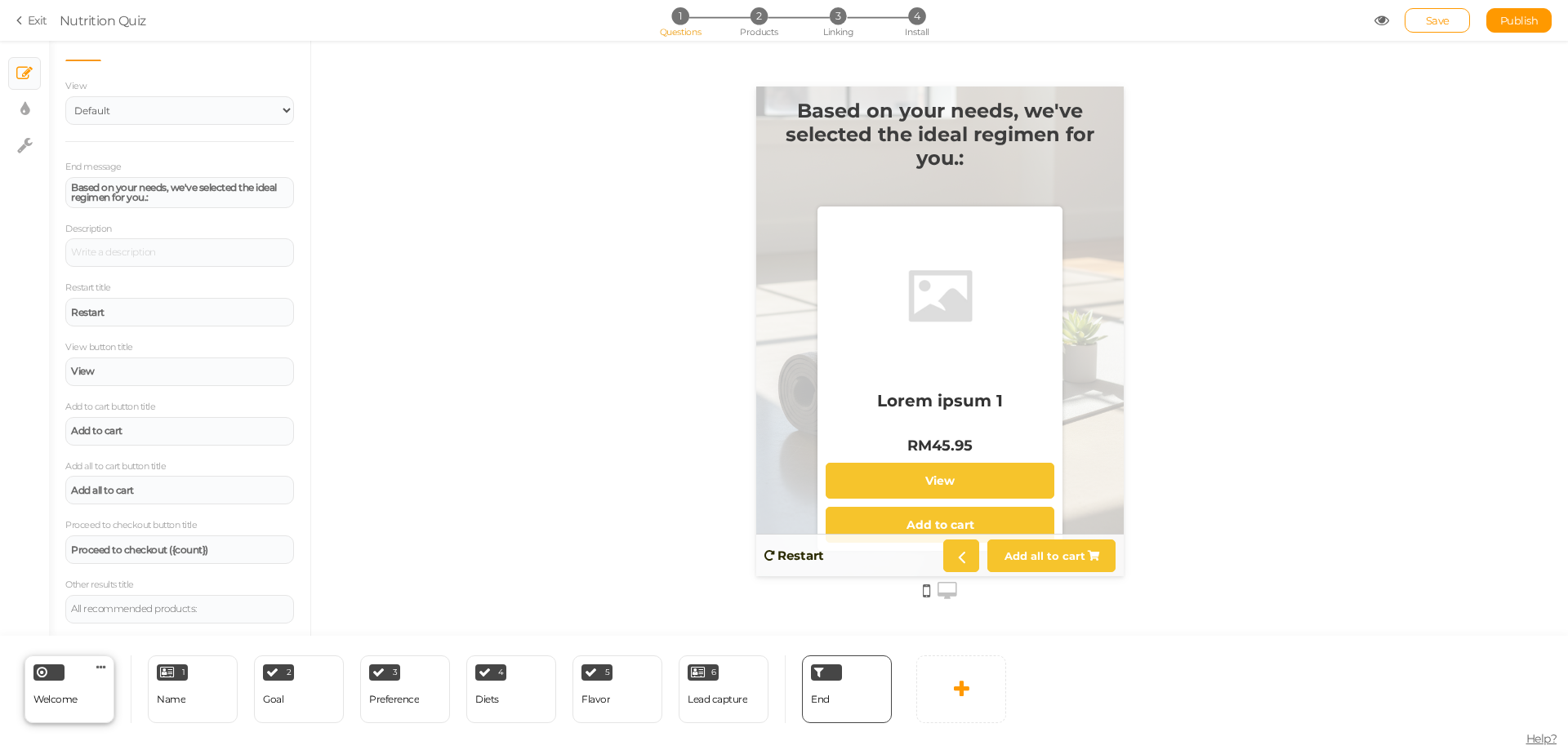
click at [41, 694] on span "Welcome" at bounding box center [56, 699] width 45 height 13
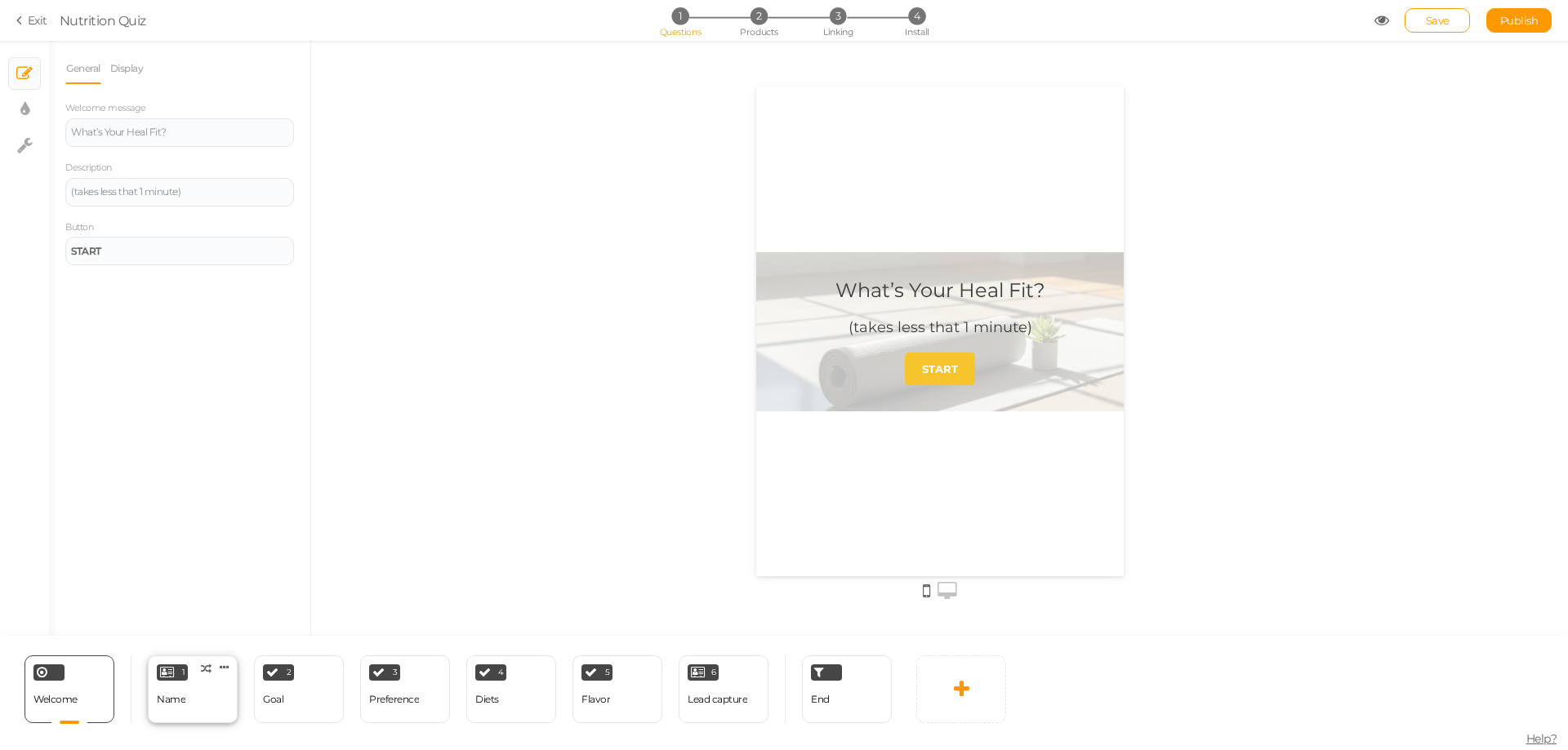
drag, startPoint x: 200, startPoint y: 712, endPoint x: 237, endPoint y: 710, distance: 37.1
click at [202, 712] on div "1 Name × Define the conditions to show this slide. Clone Change type Delete" at bounding box center [193, 690] width 90 height 68
